Goal: Task Accomplishment & Management: Complete application form

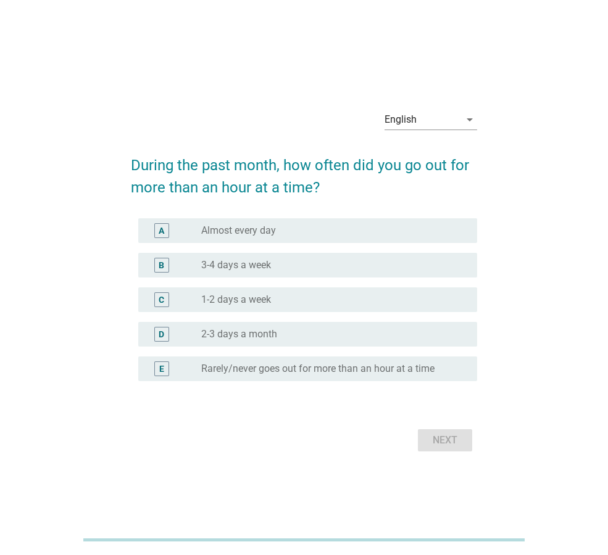
click at [336, 228] on div "radio_button_unchecked Almost every day" at bounding box center [329, 231] width 256 height 12
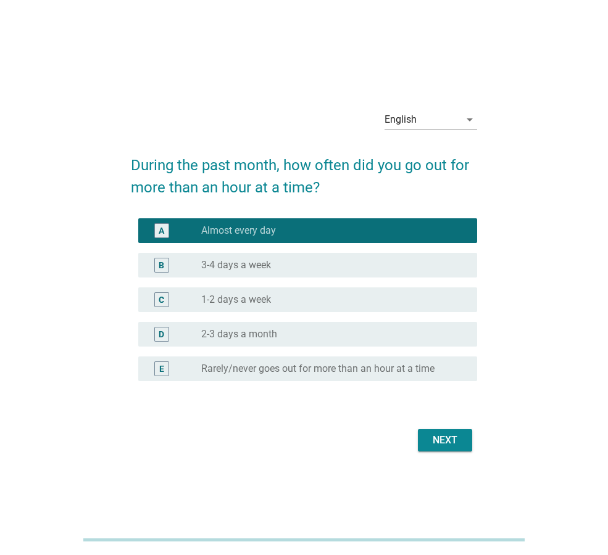
drag, startPoint x: 451, startPoint y: 429, endPoint x: 503, endPoint y: 393, distance: 63.9
click at [503, 393] on div "English arrow_drop_down During the past month, how often did you go out for mor…" at bounding box center [304, 277] width 549 height 375
click at [451, 441] on div "Next" at bounding box center [445, 440] width 35 height 15
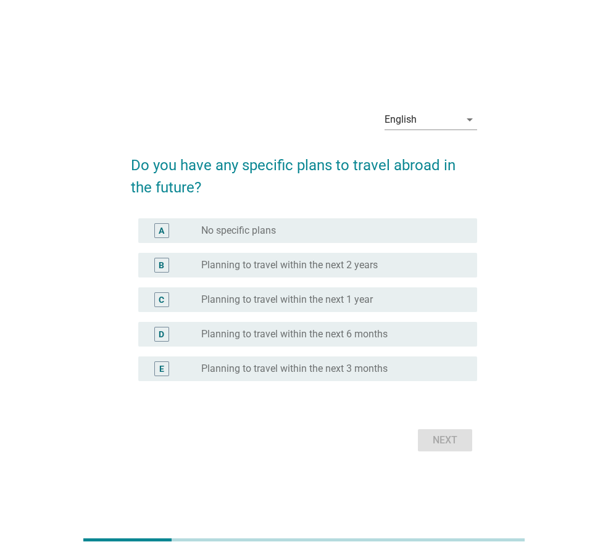
click at [279, 243] on div "A radio_button_unchecked No specific plans" at bounding box center [307, 230] width 339 height 25
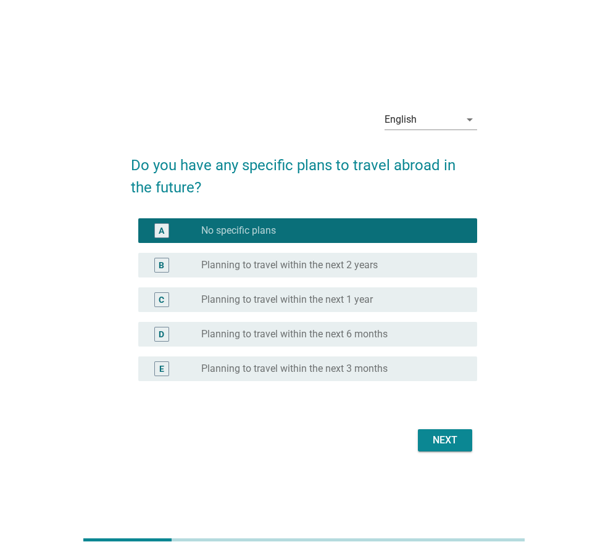
click at [452, 436] on div "Next" at bounding box center [445, 440] width 35 height 15
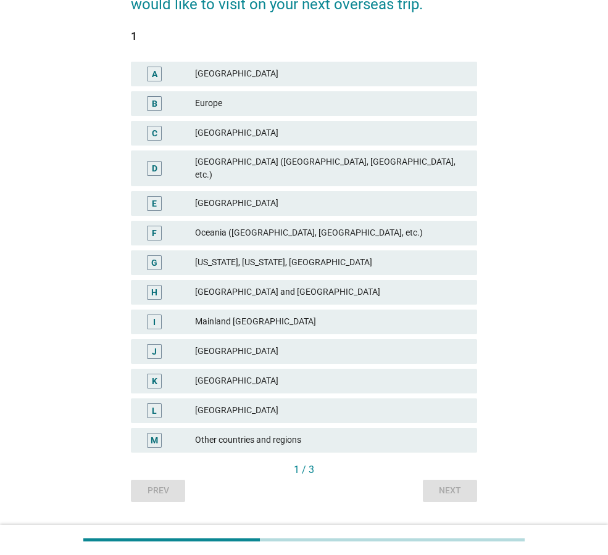
scroll to position [139, 0]
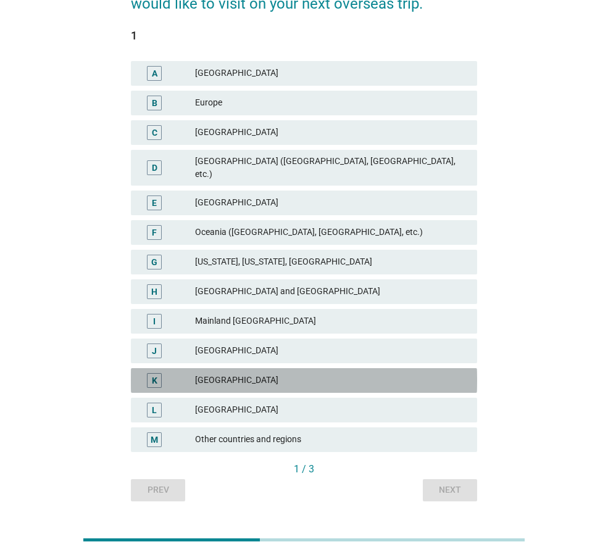
click at [253, 375] on div "[GEOGRAPHIC_DATA]" at bounding box center [331, 380] width 272 height 15
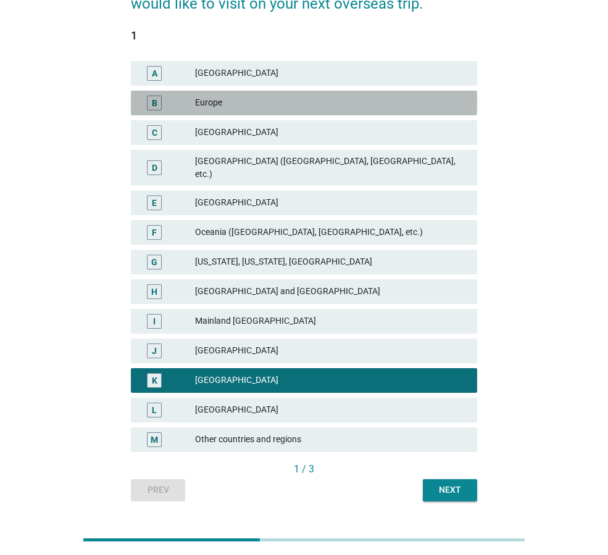
click at [260, 104] on div "Europe" at bounding box center [331, 103] width 272 height 15
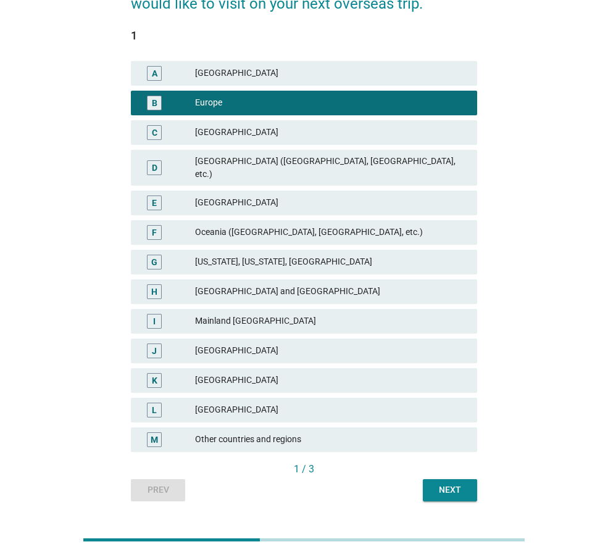
click at [230, 373] on div "[GEOGRAPHIC_DATA]" at bounding box center [331, 380] width 272 height 15
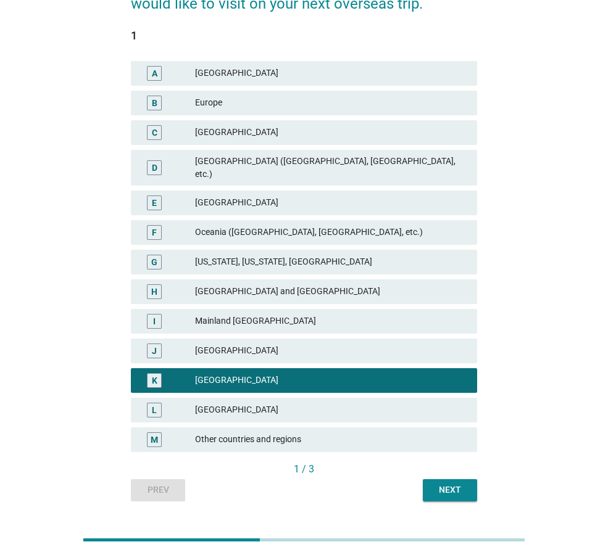
click at [448, 484] on div "Next" at bounding box center [450, 490] width 35 height 13
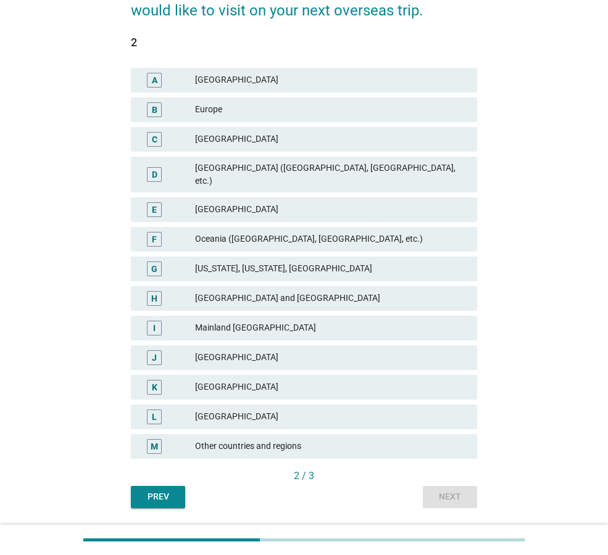
scroll to position [133, 0]
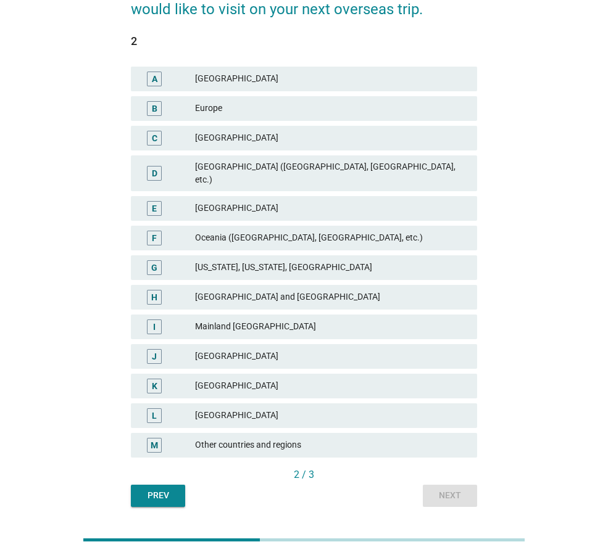
click at [218, 105] on div "Europe" at bounding box center [331, 108] width 272 height 15
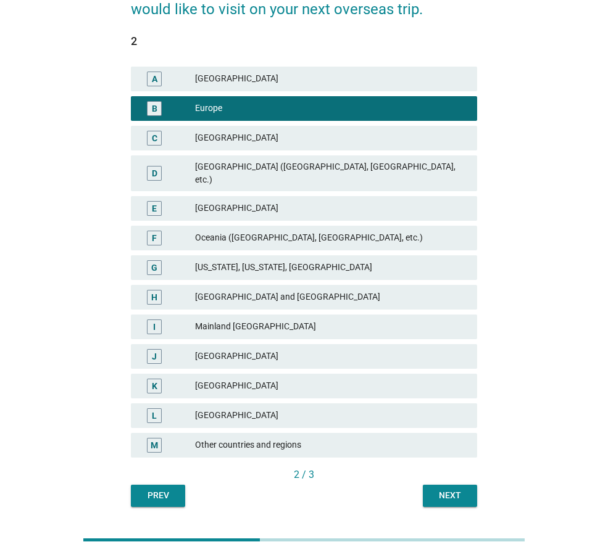
click at [449, 494] on button "Next" at bounding box center [450, 496] width 54 height 22
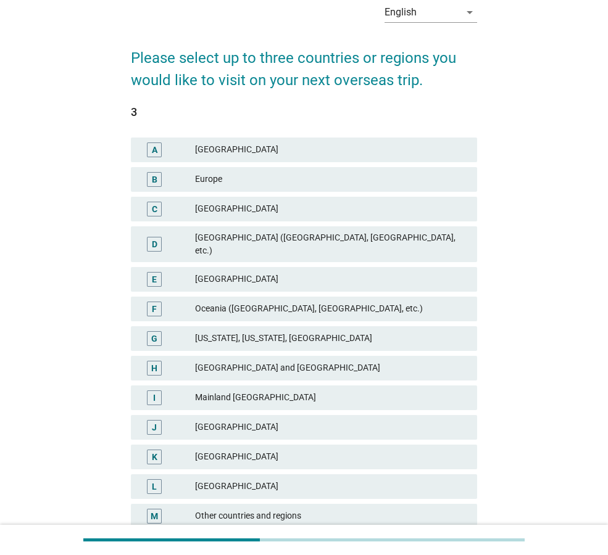
scroll to position [80, 0]
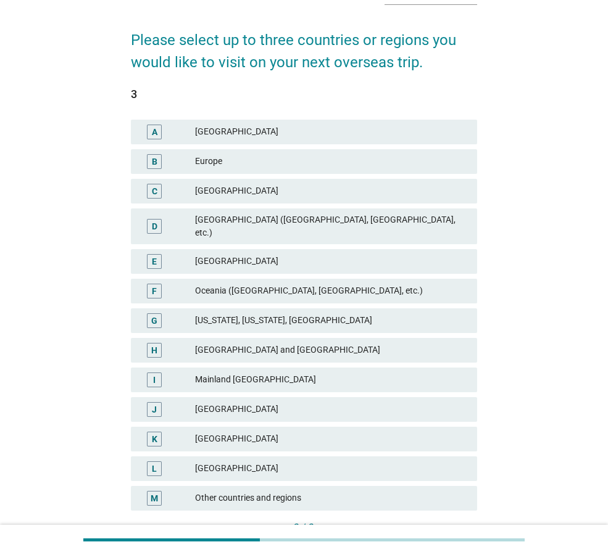
click at [279, 254] on div "[GEOGRAPHIC_DATA]" at bounding box center [331, 261] width 272 height 15
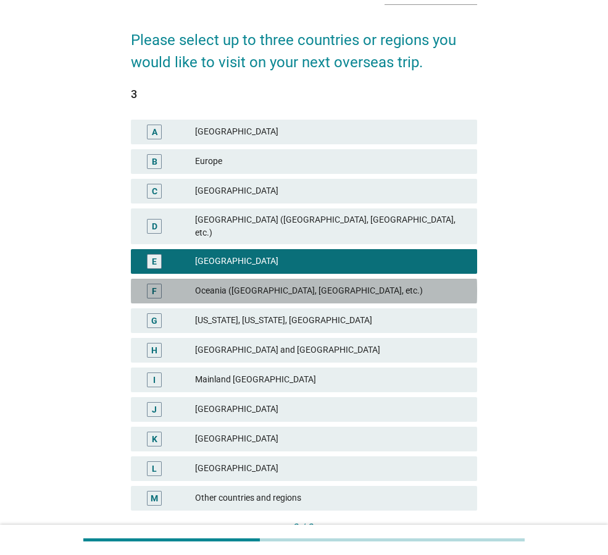
click at [290, 289] on div "F Oceania ([GEOGRAPHIC_DATA], [GEOGRAPHIC_DATA], etc.)" at bounding box center [304, 291] width 346 height 25
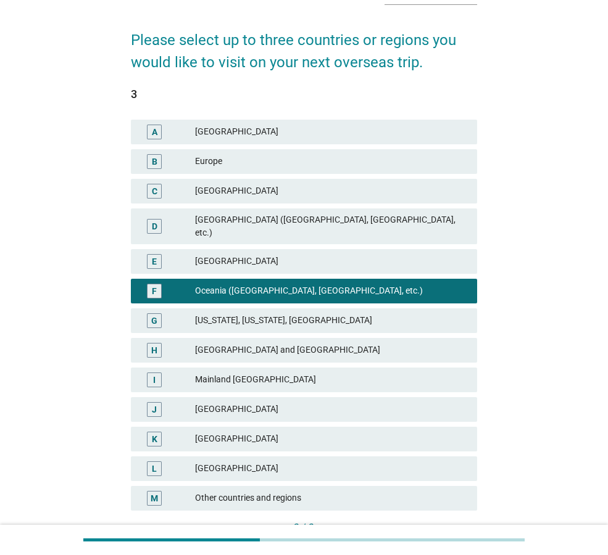
scroll to position [159, 0]
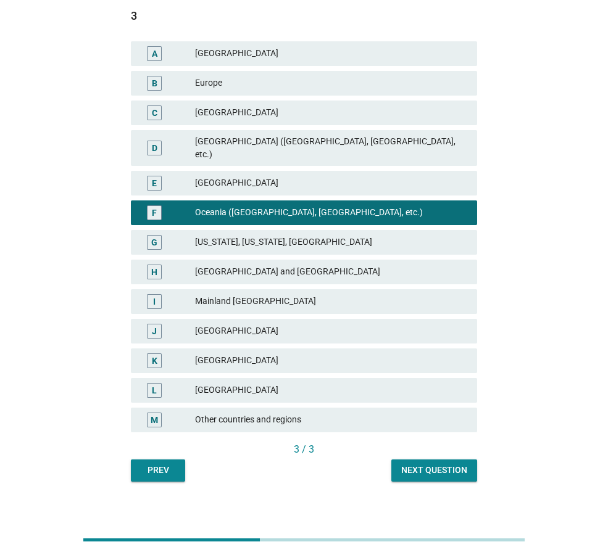
click at [439, 464] on div "Next question" at bounding box center [434, 470] width 66 height 13
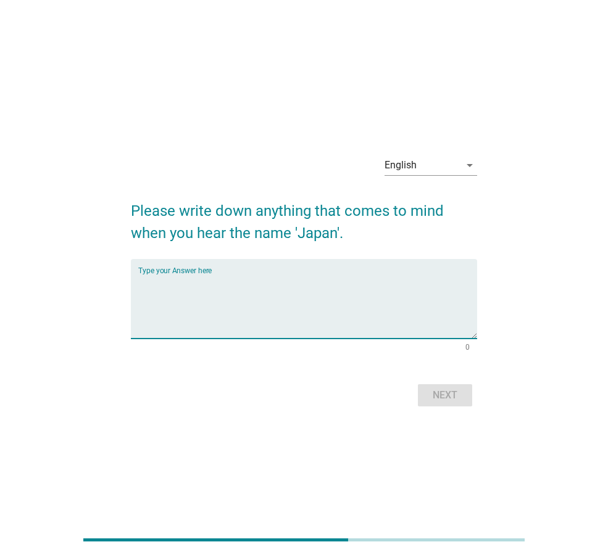
click at [283, 283] on textarea "Type your Answer here" at bounding box center [307, 306] width 339 height 65
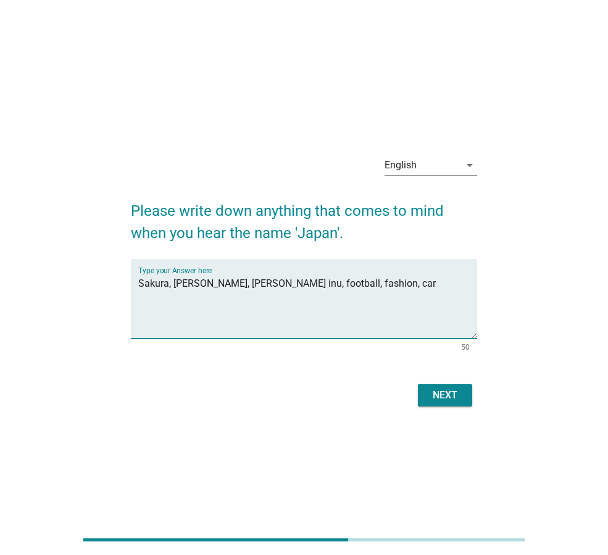
type textarea "Sakura, [PERSON_NAME], [PERSON_NAME] inu, football, fashion, car"
click at [440, 386] on button "Next" at bounding box center [445, 395] width 54 height 22
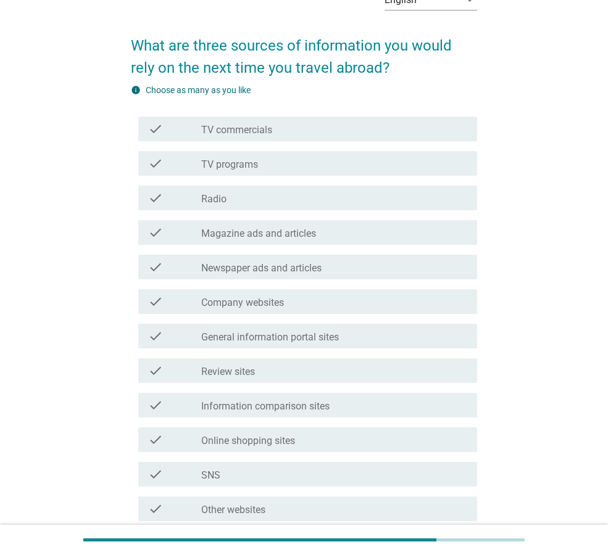
scroll to position [62, 0]
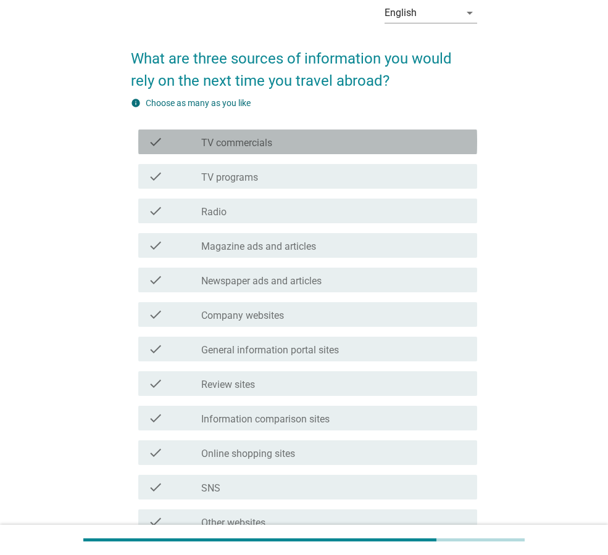
click at [233, 141] on label "TV commercials" at bounding box center [236, 143] width 71 height 12
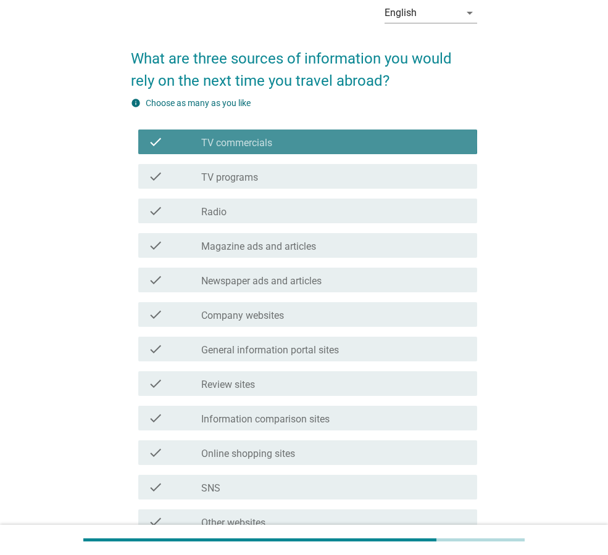
click at [233, 141] on label "TV commercials" at bounding box center [236, 143] width 71 height 12
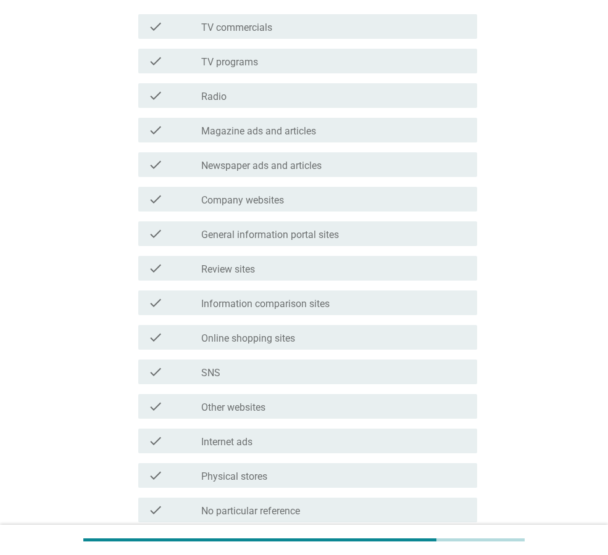
scroll to position [212, 0]
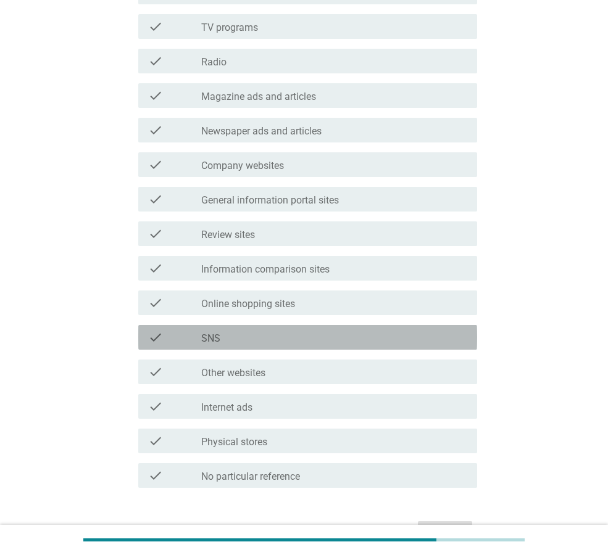
click at [244, 339] on div "check_box_outline_blank SNS" at bounding box center [334, 337] width 266 height 15
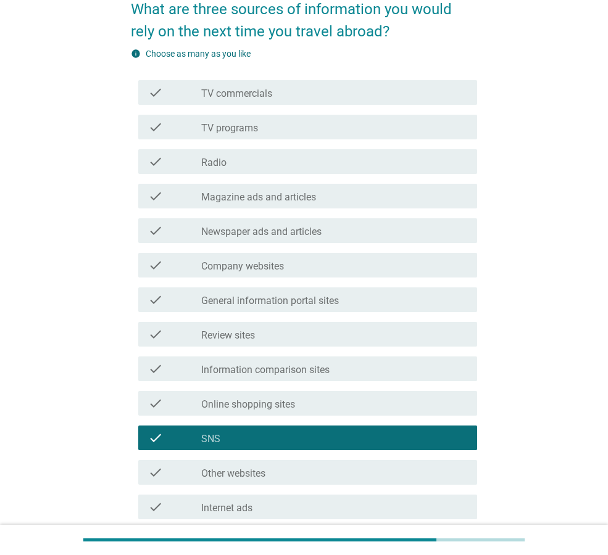
scroll to position [110, 0]
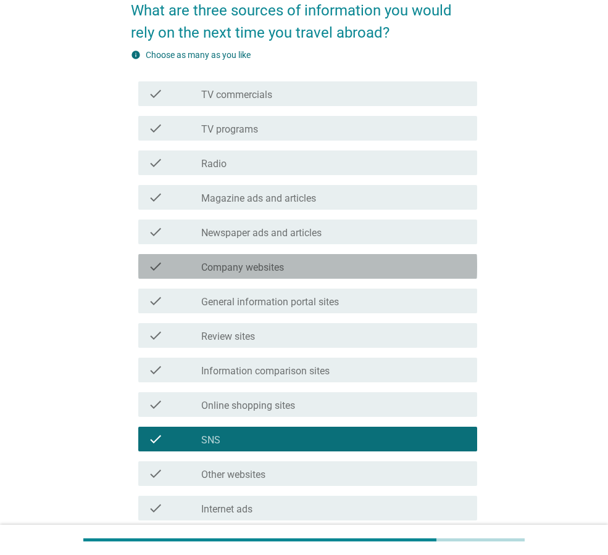
click at [247, 268] on label "Company websites" at bounding box center [242, 268] width 83 height 12
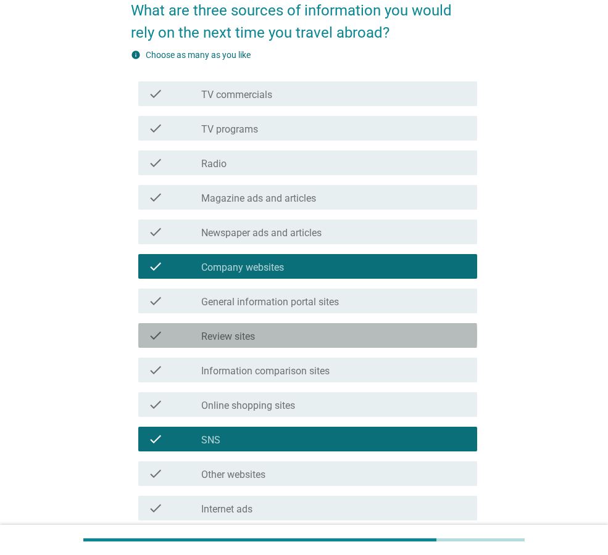
click at [259, 328] on div "check_box_outline_blank Review sites" at bounding box center [334, 335] width 266 height 15
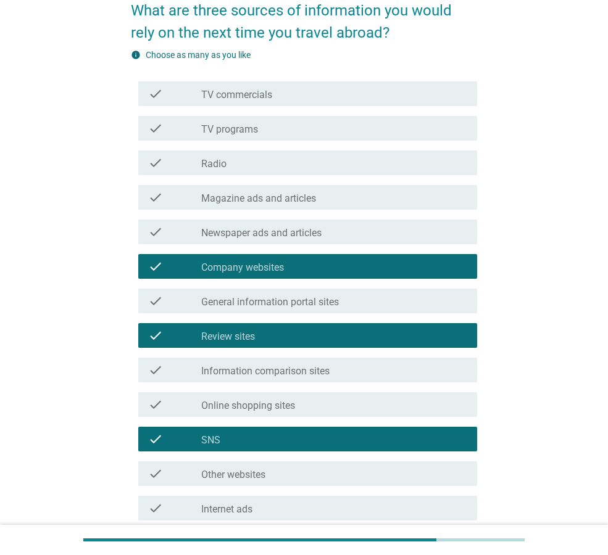
scroll to position [288, 0]
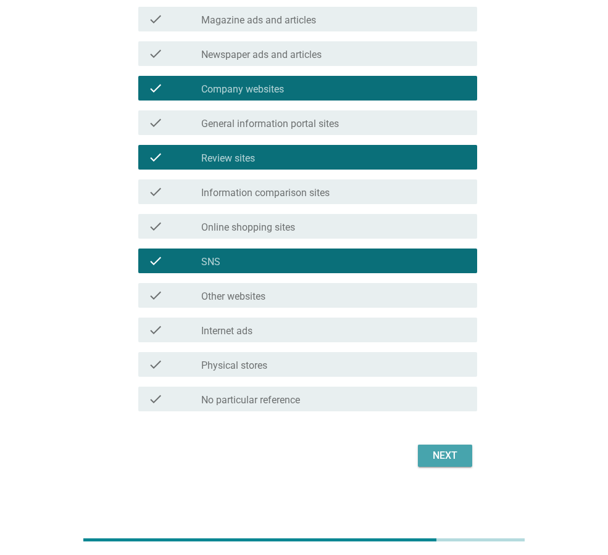
click at [437, 451] on div "Next" at bounding box center [445, 456] width 35 height 15
